Goal: Information Seeking & Learning: Learn about a topic

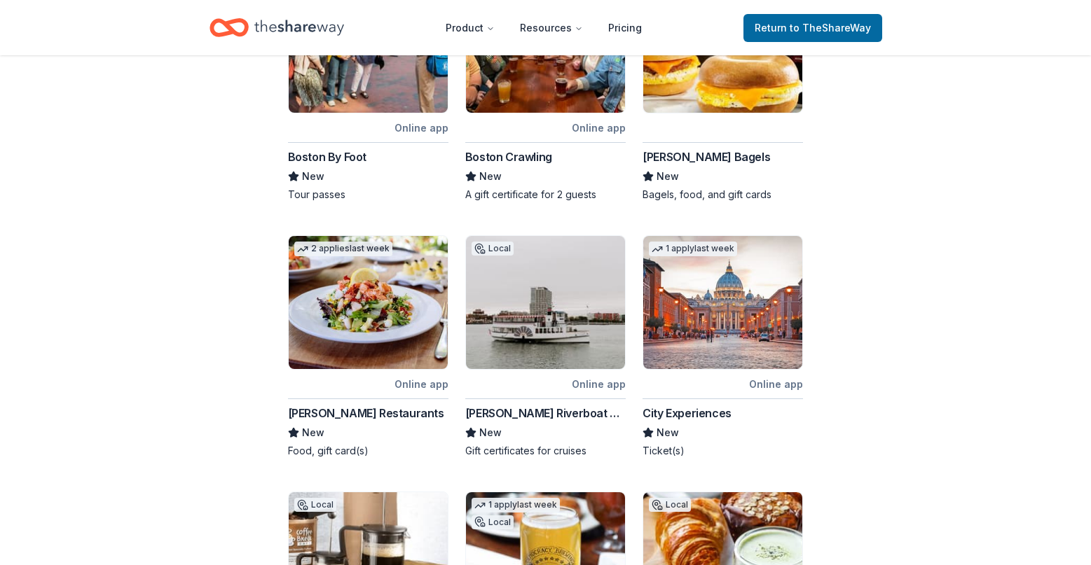
scroll to position [350, 0]
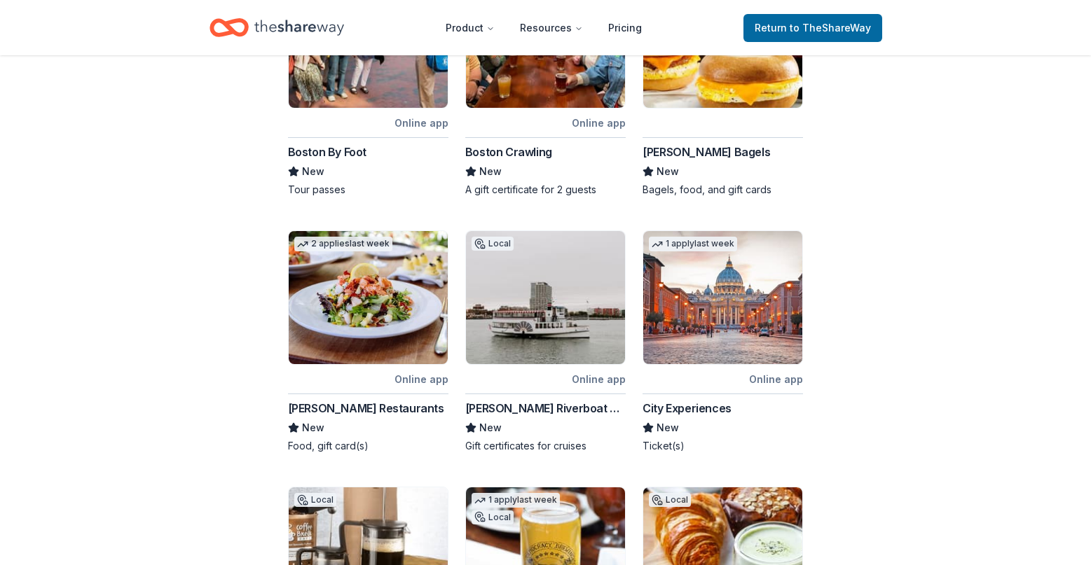
click at [430, 378] on div "Online app" at bounding box center [421, 380] width 54 height 18
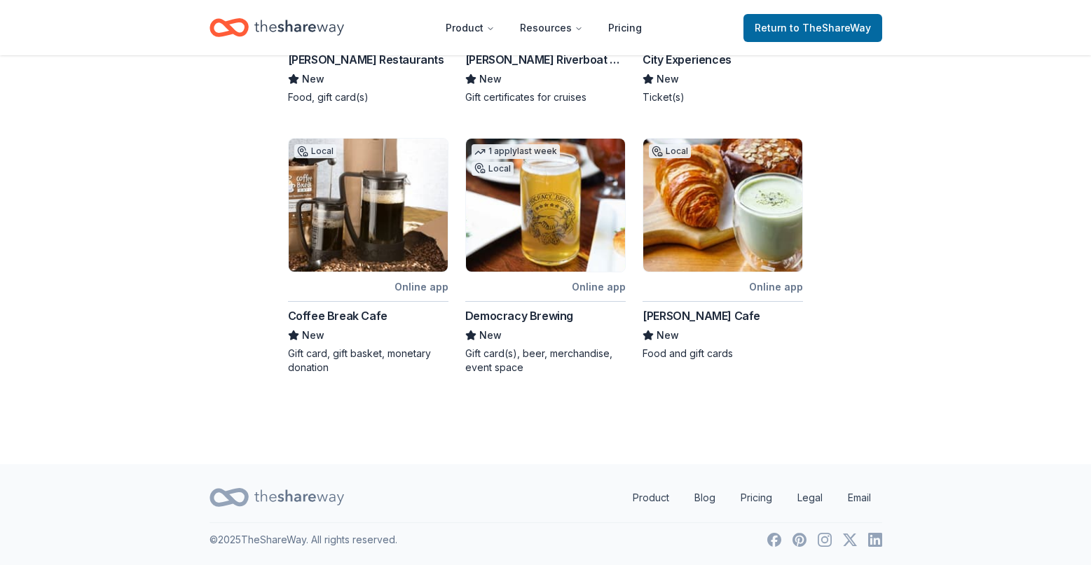
scroll to position [0, 0]
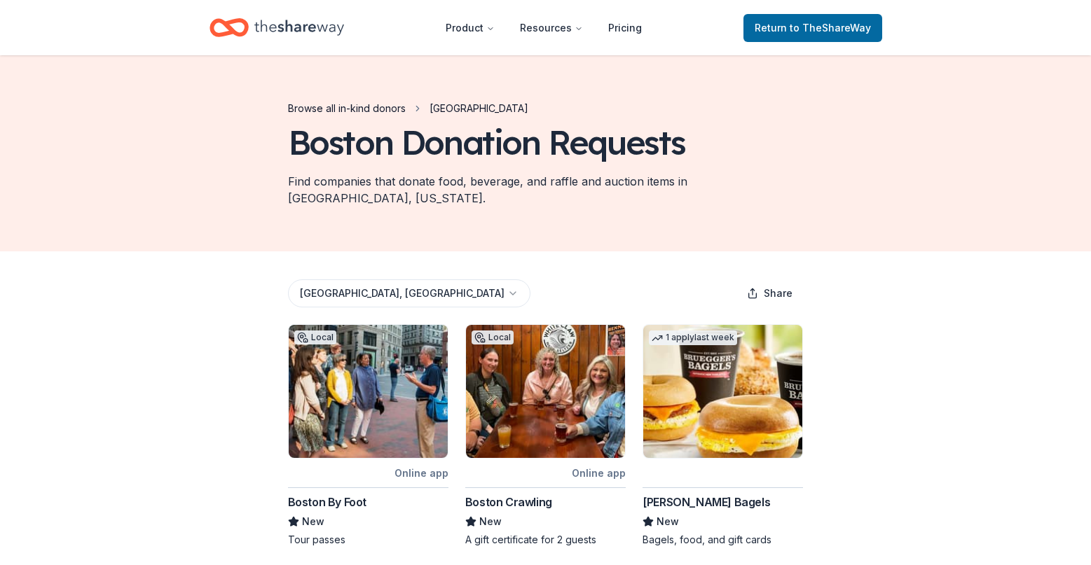
click at [368, 106] on link "Browse all in-kind donors" at bounding box center [347, 108] width 118 height 17
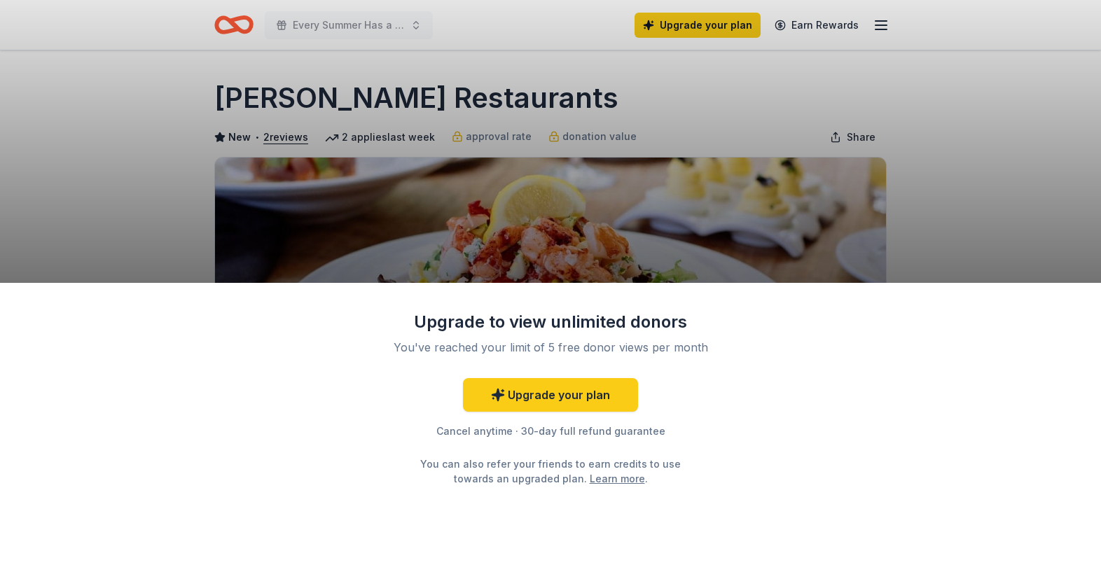
click at [946, 178] on div "Upgrade to view unlimited donors You've reached your limit of 5 free donor view…" at bounding box center [550, 282] width 1101 height 565
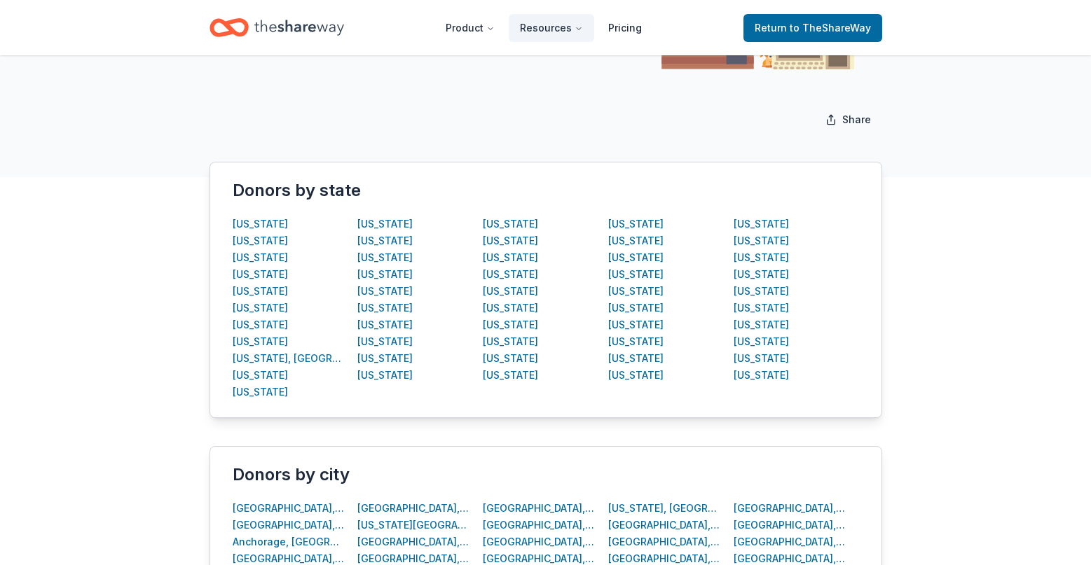
scroll to position [151, 0]
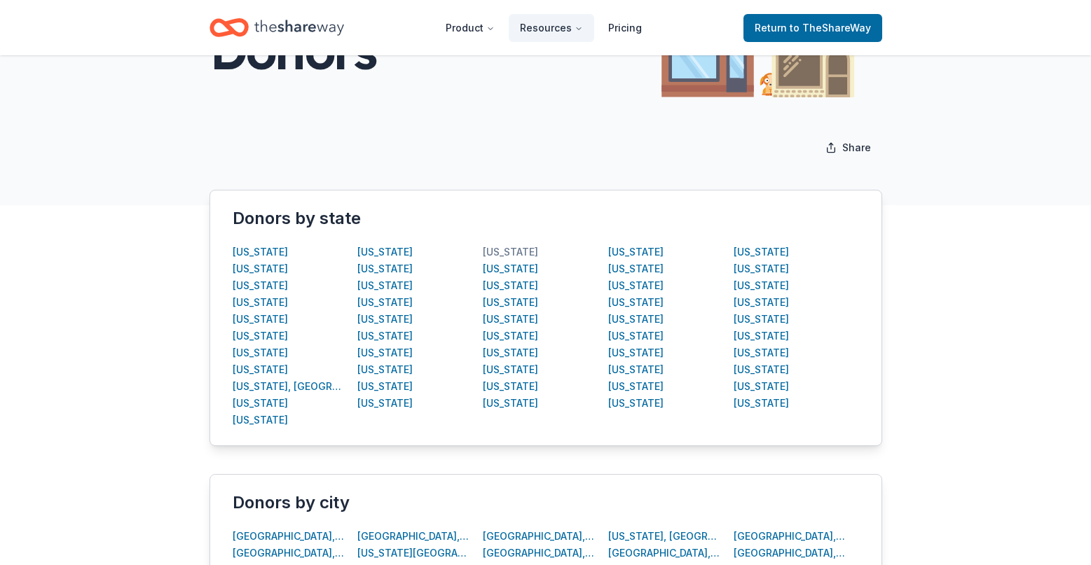
click at [533, 251] on div "[US_STATE]" at bounding box center [510, 252] width 55 height 17
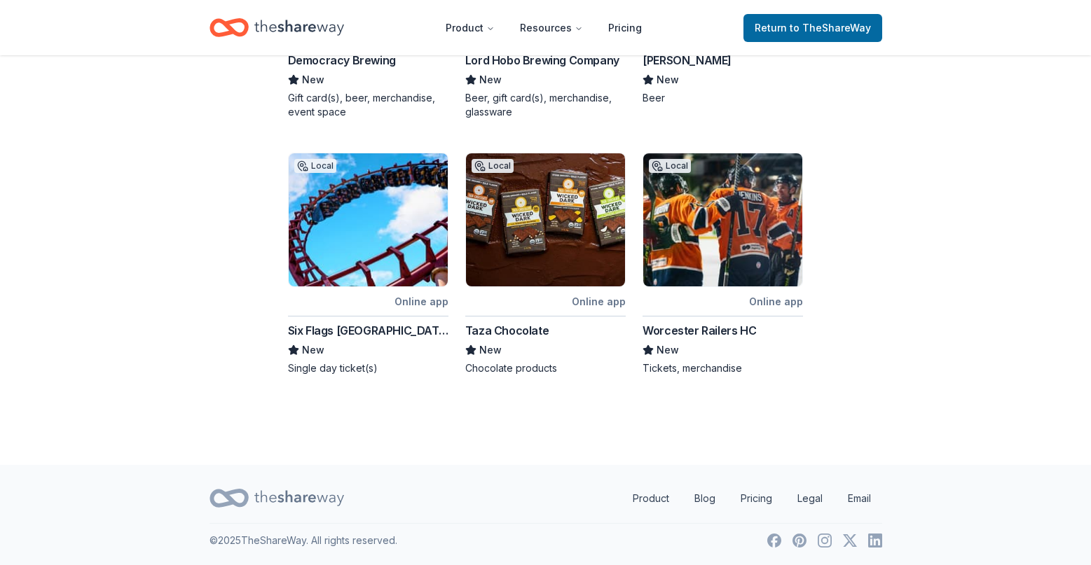
scroll to position [696, 0]
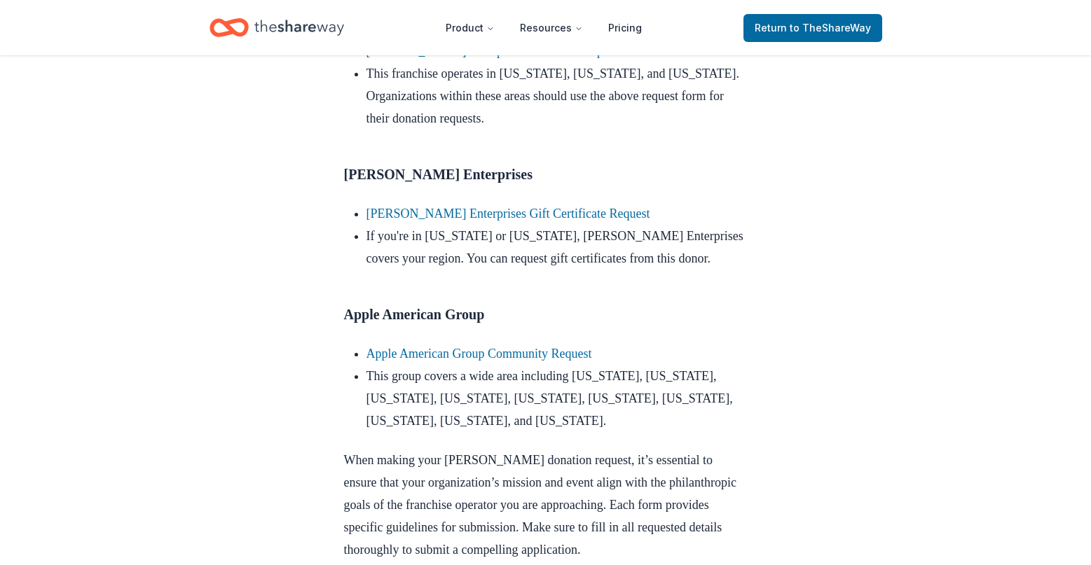
scroll to position [1051, 0]
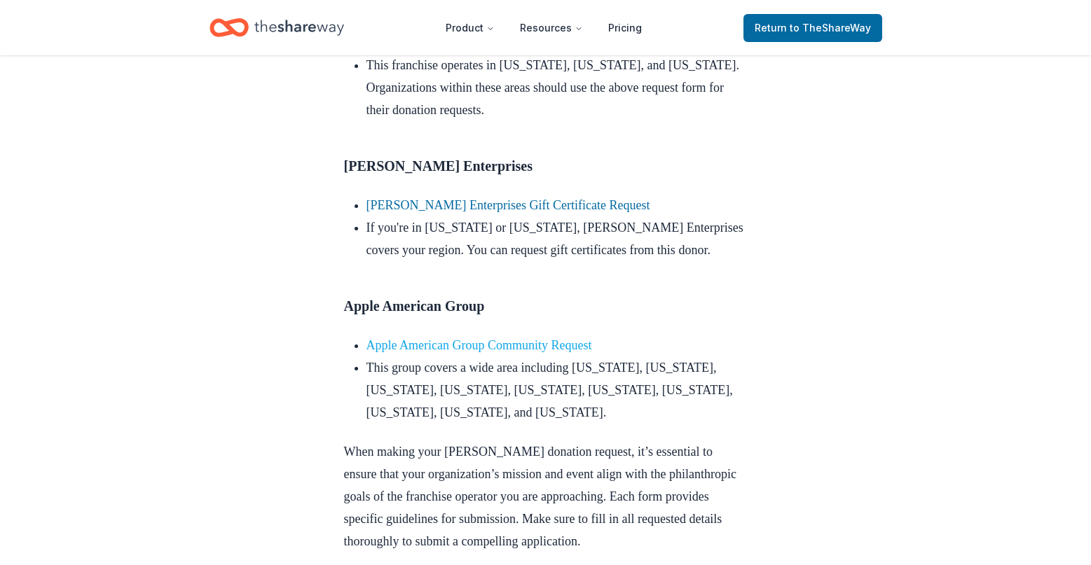
click at [453, 352] on link "Apple American Group Community Request" at bounding box center [479, 345] width 226 height 14
click at [461, 352] on link "Apple American Group Community Request" at bounding box center [479, 345] width 226 height 14
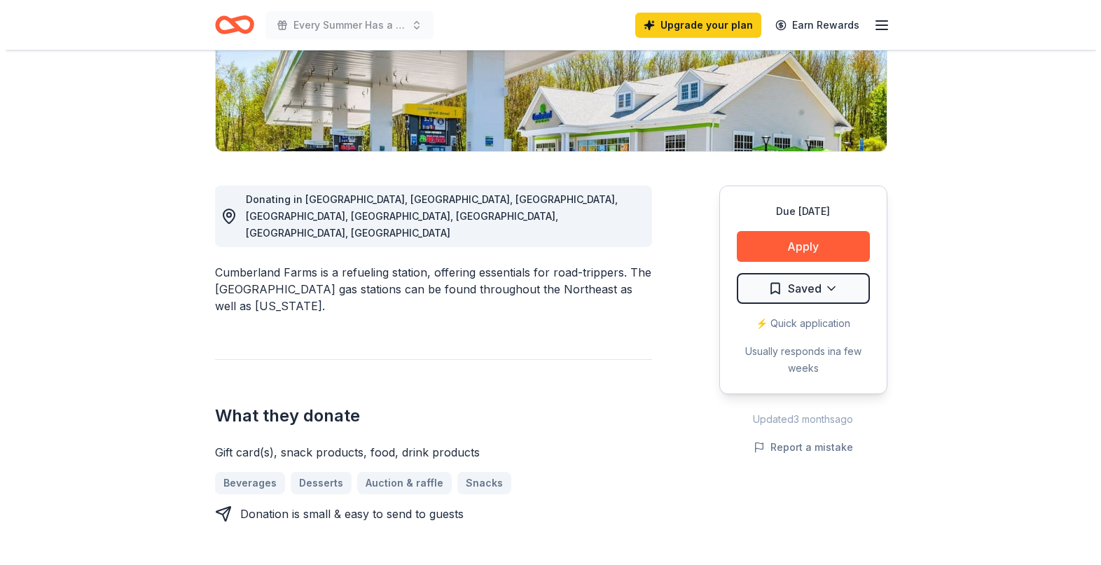
scroll to position [280, 0]
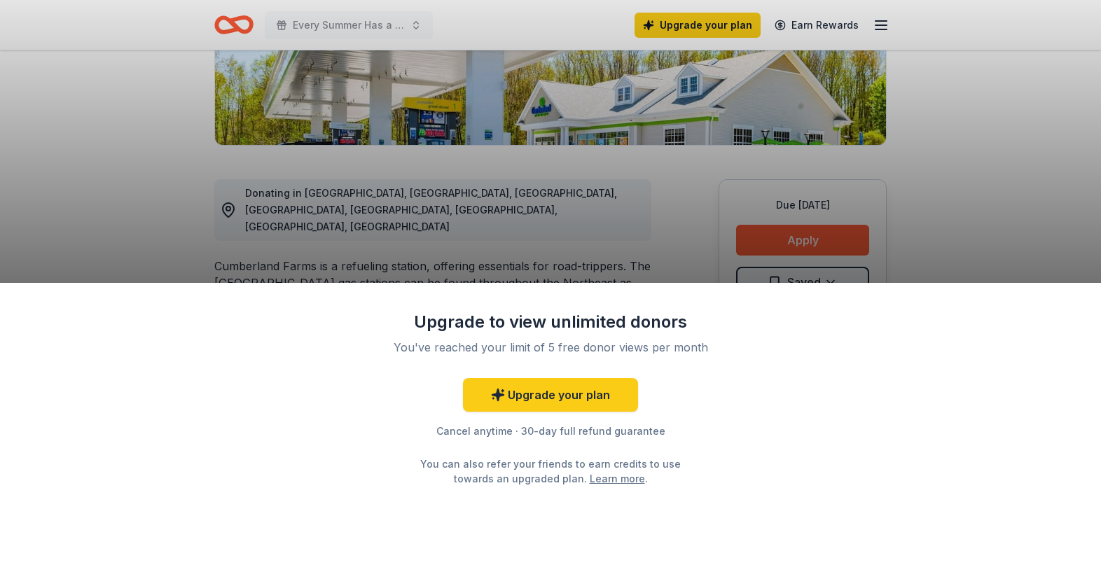
click at [805, 231] on div "Upgrade to view unlimited donors You've reached your limit of 5 free donor view…" at bounding box center [550, 282] width 1101 height 565
